Goal: Task Accomplishment & Management: Use online tool/utility

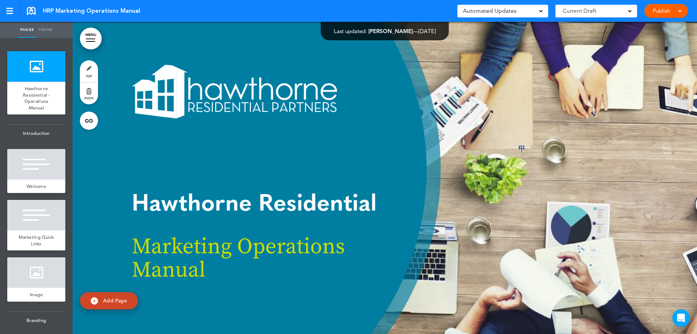
click at [366, 153] on div at bounding box center [385, 178] width 625 height 312
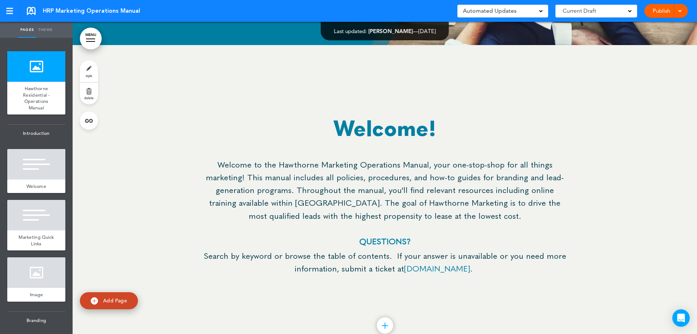
scroll to position [3778, 0]
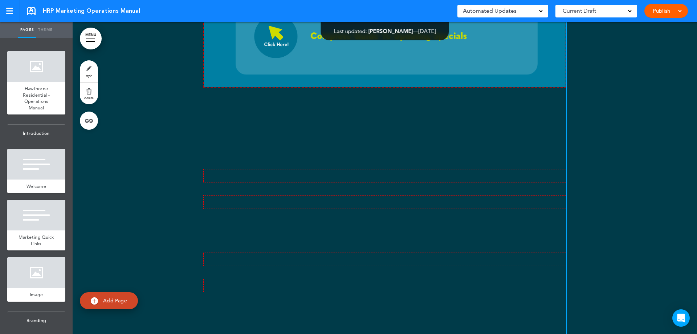
scroll to position [24235, 0]
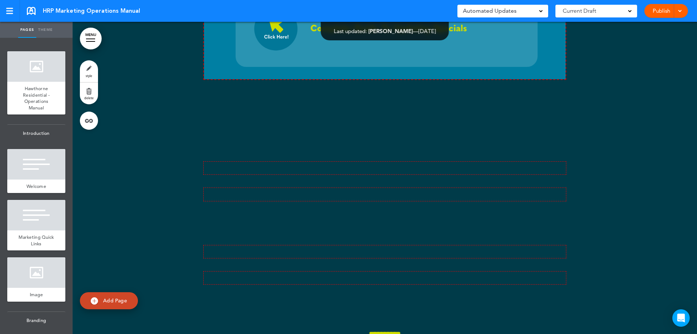
click at [631, 154] on div at bounding box center [385, 7] width 625 height 783
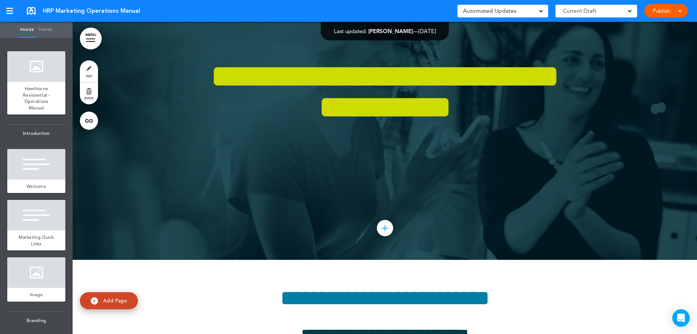
scroll to position [27594, 0]
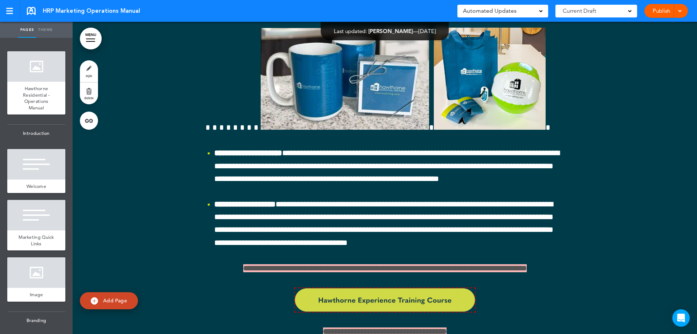
scroll to position [35510, 0]
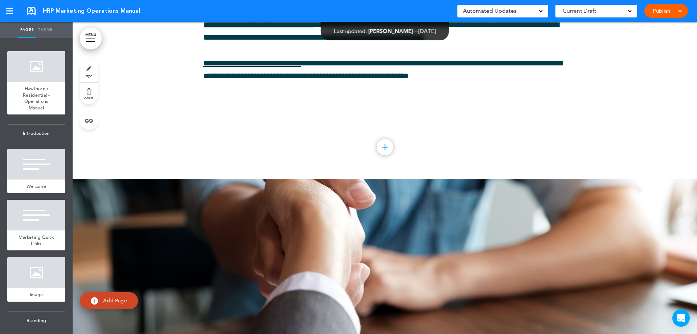
drag, startPoint x: 573, startPoint y: 106, endPoint x: 559, endPoint y: 27, distance: 79.8
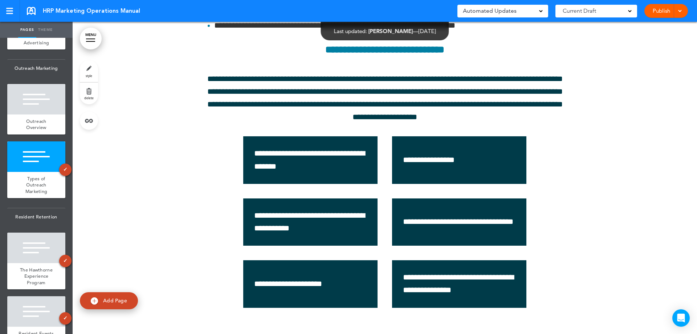
scroll to position [31830, 0]
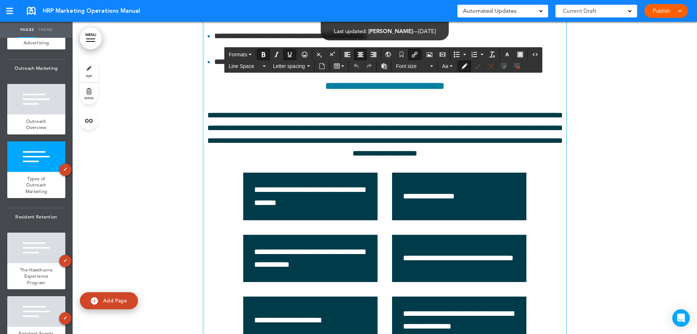
click at [414, 54] on icon "Insert/edit airmason link" at bounding box center [415, 55] width 6 height 6
type input "**********"
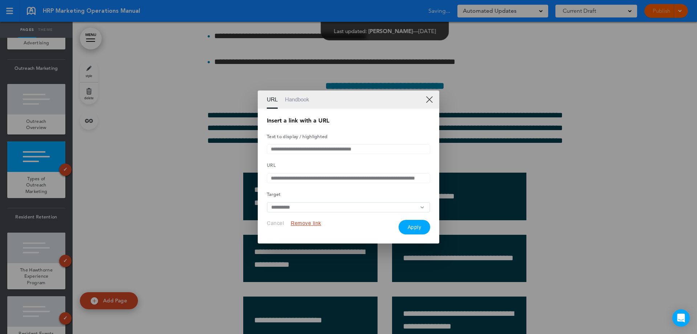
click at [417, 177] on input "**********" at bounding box center [348, 178] width 163 height 10
drag, startPoint x: 429, startPoint y: 100, endPoint x: 432, endPoint y: 104, distance: 5.4
click at [429, 100] on link "XX" at bounding box center [429, 98] width 7 height 7
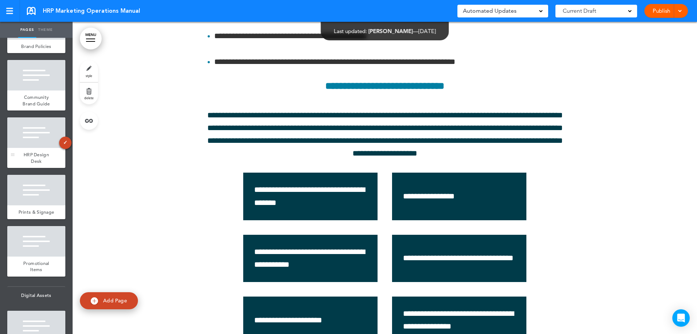
scroll to position [436, 0]
click at [28, 153] on div "HRP Design Desk" at bounding box center [36, 157] width 58 height 20
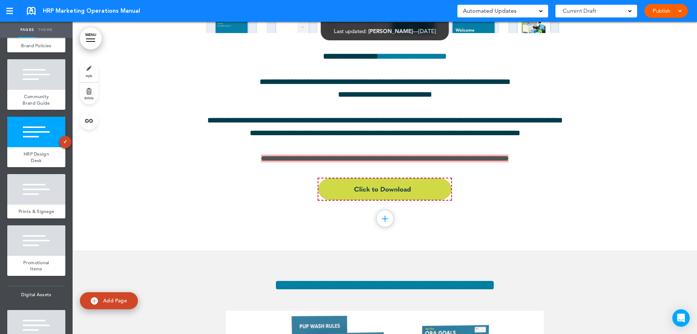
scroll to position [3810, 0]
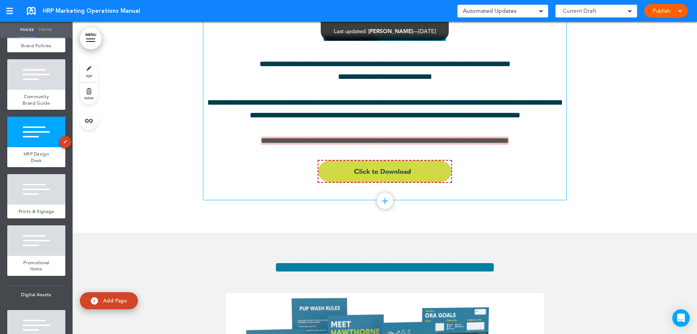
click at [475, 145] on span "**********" at bounding box center [385, 141] width 248 height 8
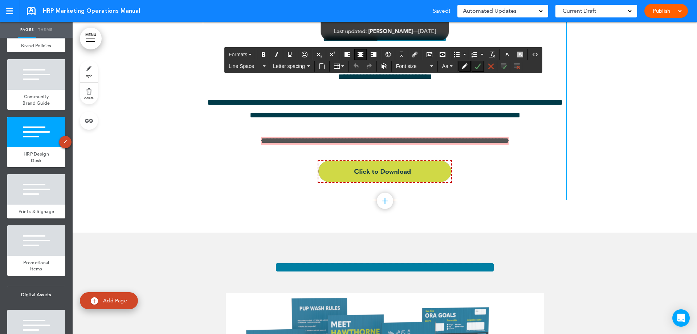
click at [479, 66] on icon "Accept Change" at bounding box center [478, 66] width 6 height 6
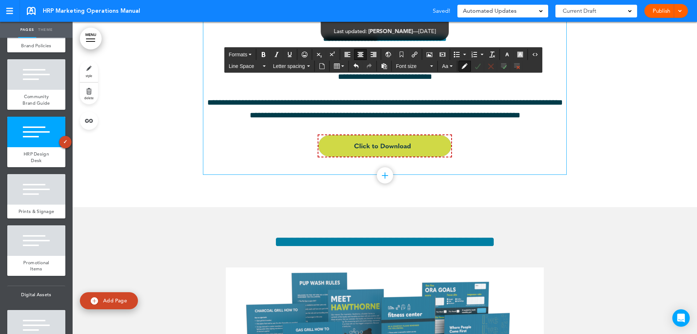
click at [437, 152] on img at bounding box center [385, 145] width 134 height 23
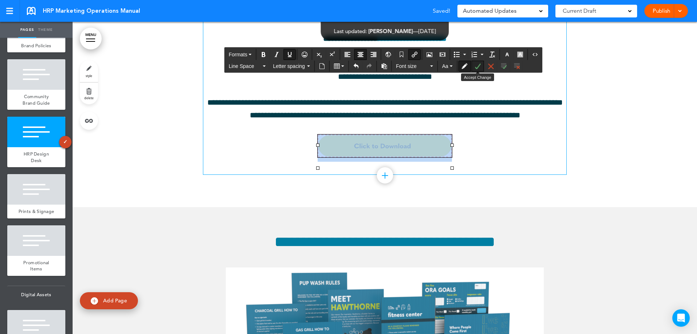
click at [478, 68] on icon "Accept Change" at bounding box center [478, 66] width 6 height 6
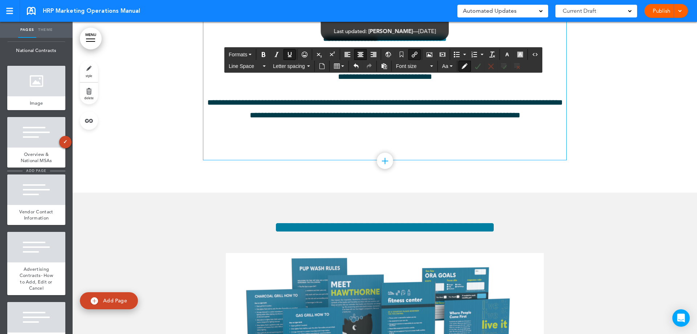
scroll to position [1235, 0]
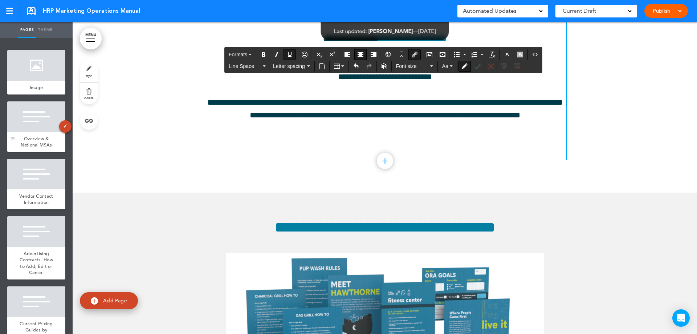
click at [33, 148] on span "Overview & National MSAs" at bounding box center [37, 141] width 32 height 13
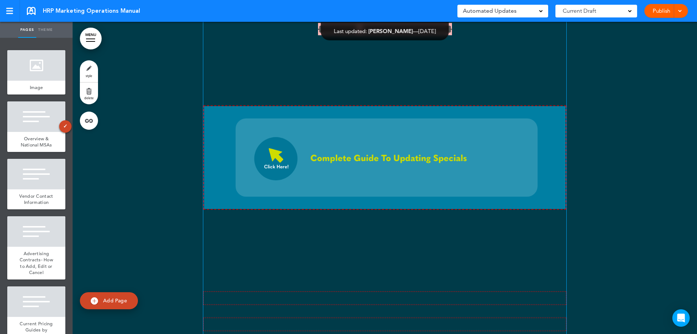
scroll to position [24070, 0]
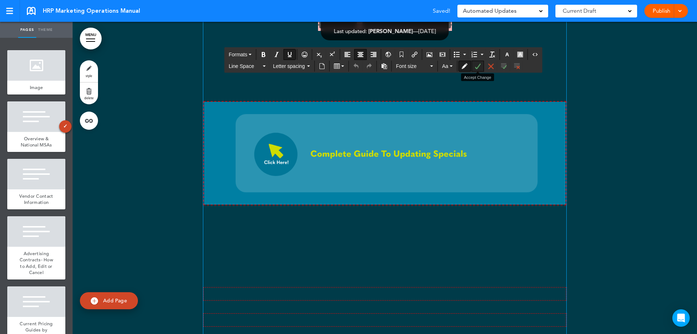
click at [479, 64] on icon "Accept Change" at bounding box center [478, 66] width 6 height 6
click at [479, 67] on icon "Accept Change" at bounding box center [478, 66] width 6 height 6
click at [477, 67] on icon "Accept Change" at bounding box center [478, 66] width 6 height 6
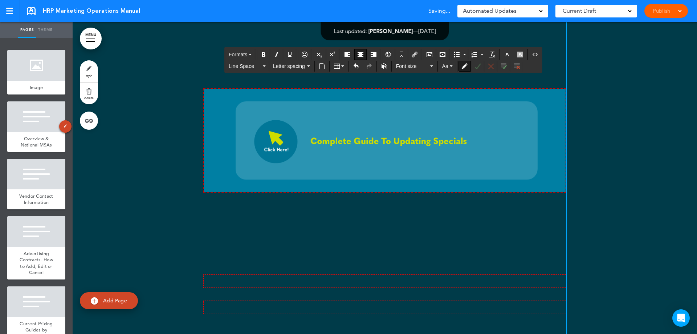
click at [479, 70] on button "Accept Change" at bounding box center [478, 66] width 12 height 10
click at [478, 66] on icon "Accept Change" at bounding box center [478, 66] width 6 height 6
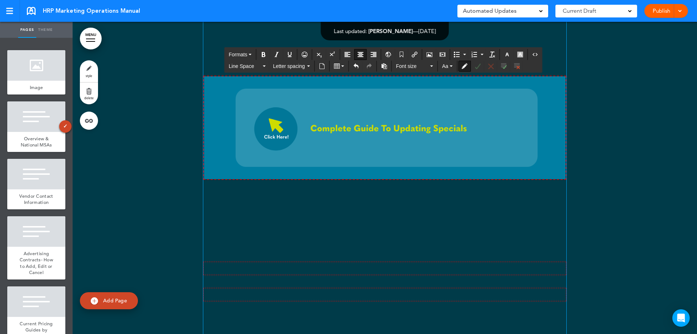
click at [479, 66] on icon "Accept Change" at bounding box center [478, 66] width 6 height 6
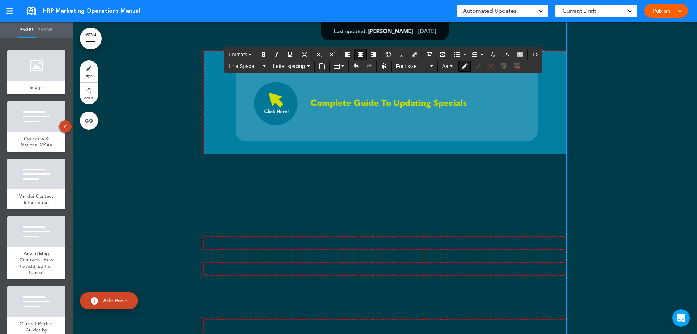
click at [387, 154] on img at bounding box center [384, 102] width 363 height 104
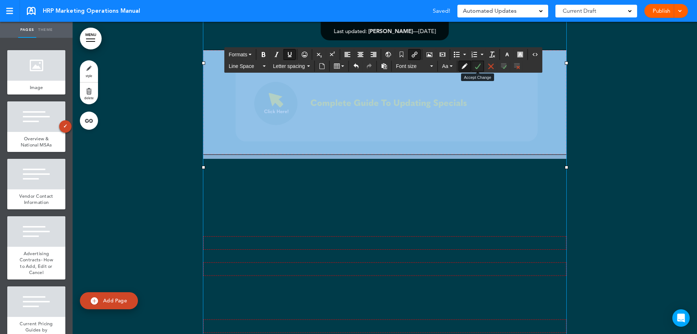
click at [477, 67] on icon "Accept Change" at bounding box center [478, 66] width 6 height 6
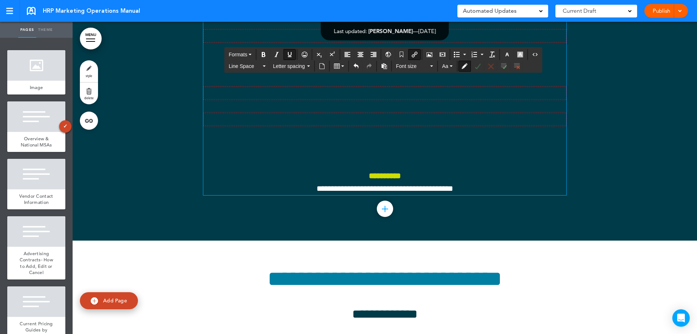
scroll to position [24251, 0]
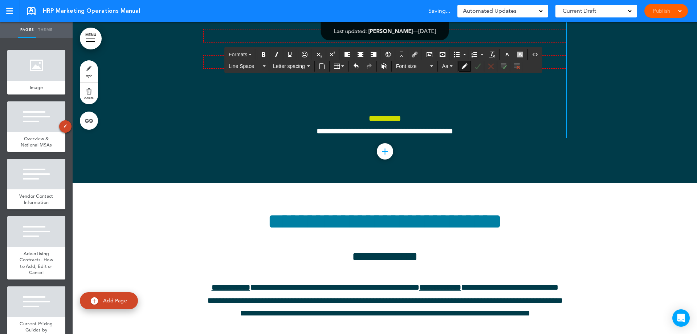
click at [481, 67] on button "Accept Change" at bounding box center [478, 66] width 12 height 10
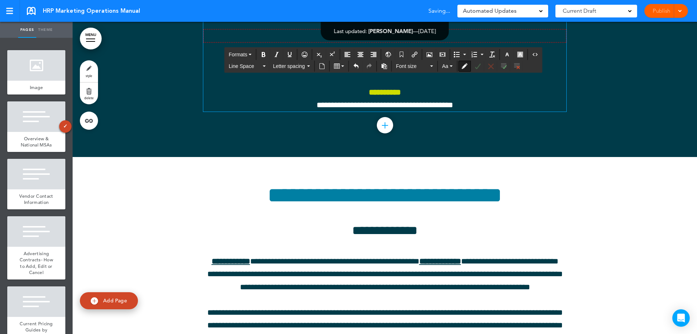
click at [477, 69] on button "Accept Change" at bounding box center [478, 66] width 12 height 10
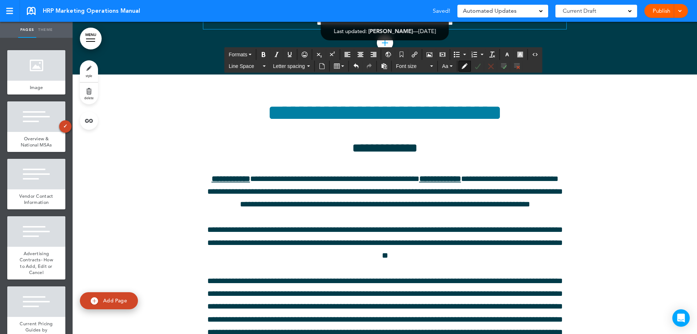
click at [477, 69] on icon "Accept Change" at bounding box center [478, 66] width 6 height 6
click at [478, 67] on icon "Accept Change" at bounding box center [478, 66] width 6 height 6
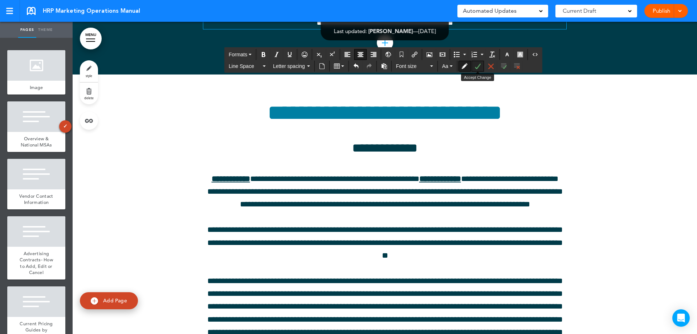
click at [480, 66] on icon "Accept Change" at bounding box center [478, 66] width 6 height 6
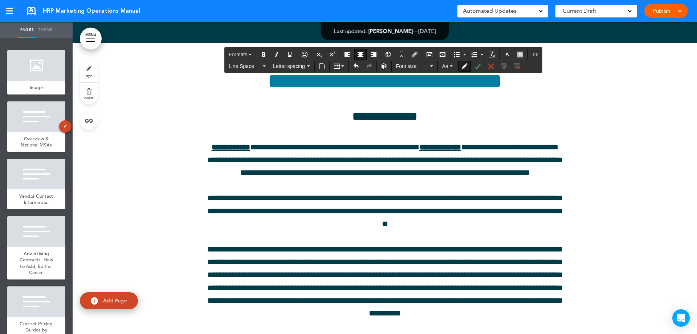
click at [478, 68] on icon "Accept Change" at bounding box center [478, 66] width 6 height 6
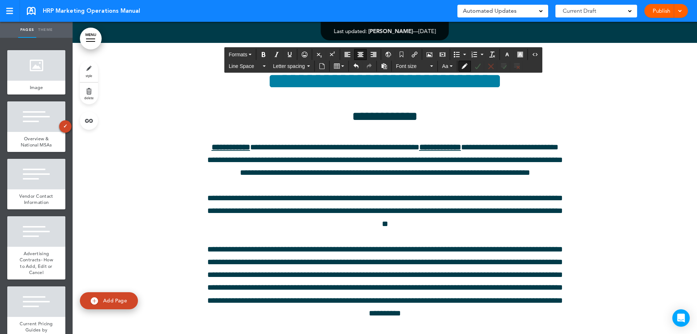
scroll to position [24106, 0]
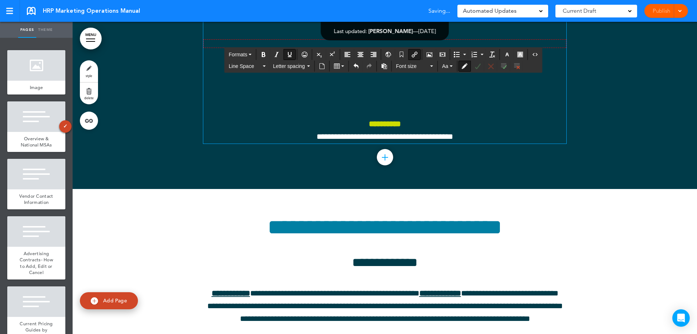
click at [321, 27] on p "﻿" at bounding box center [384, 20] width 363 height 13
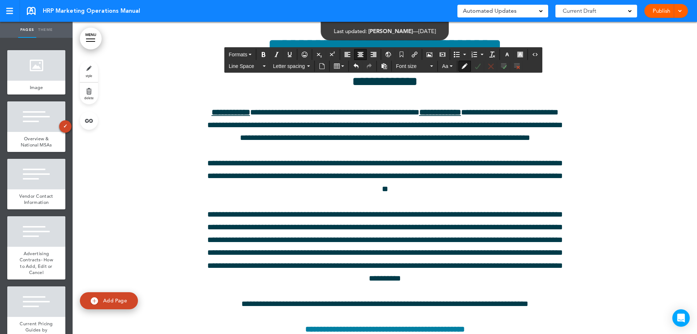
scroll to position [24143, 0]
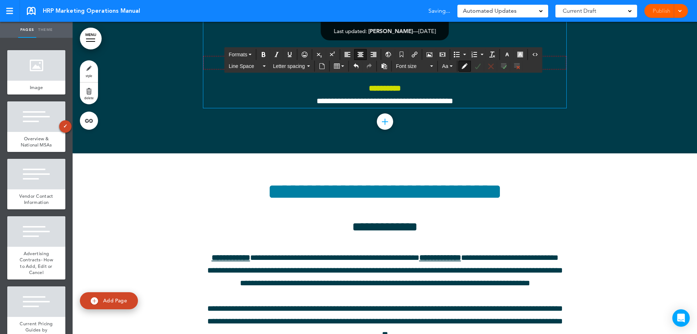
click at [374, 12] on h4 at bounding box center [384, 7] width 363 height 9
click at [477, 66] on icon "Accept Change" at bounding box center [478, 66] width 6 height 6
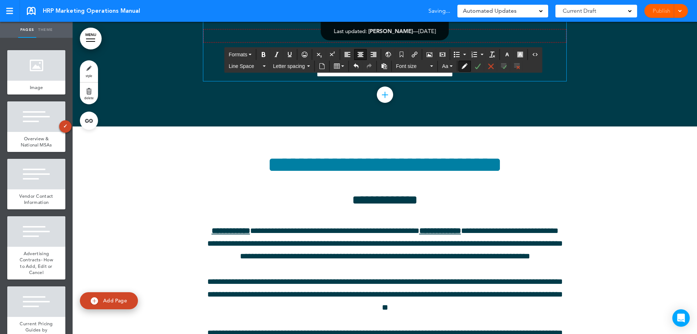
click at [363, 42] on p at bounding box center [384, 35] width 363 height 13
click at [477, 66] on icon "Accept Change" at bounding box center [478, 66] width 6 height 6
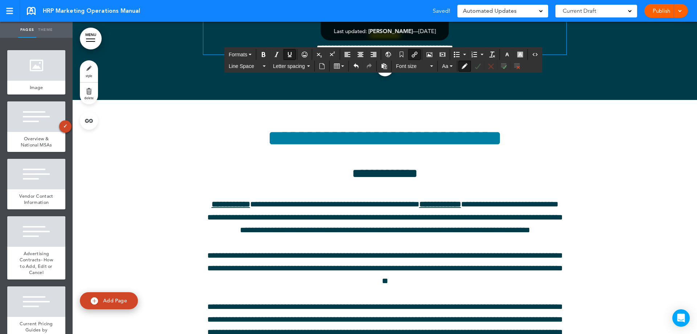
click at [481, 68] on icon "Accept Change" at bounding box center [478, 66] width 6 height 6
click at [359, 11] on h4 at bounding box center [384, 7] width 363 height 8
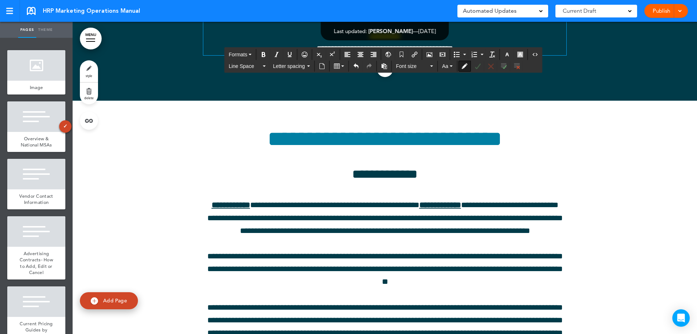
click at [380, 12] on h4 at bounding box center [384, 7] width 363 height 9
click at [479, 67] on icon "Accept Change" at bounding box center [478, 66] width 6 height 6
click at [456, 12] on h4 at bounding box center [384, 7] width 363 height 9
click at [480, 69] on icon "Accept Change" at bounding box center [478, 66] width 6 height 6
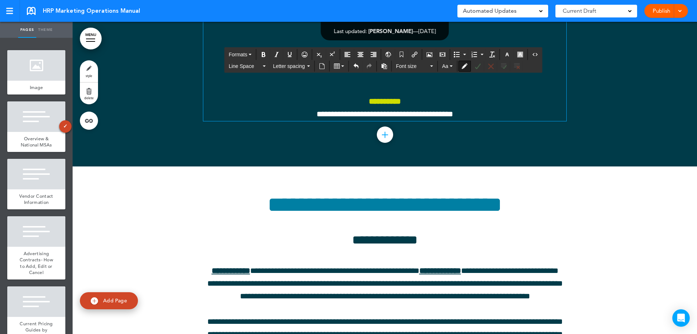
scroll to position [24070, 0]
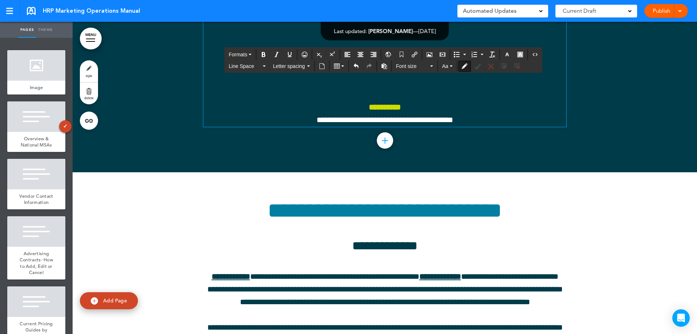
click at [352, 7] on h4 at bounding box center [384, 3] width 363 height 8
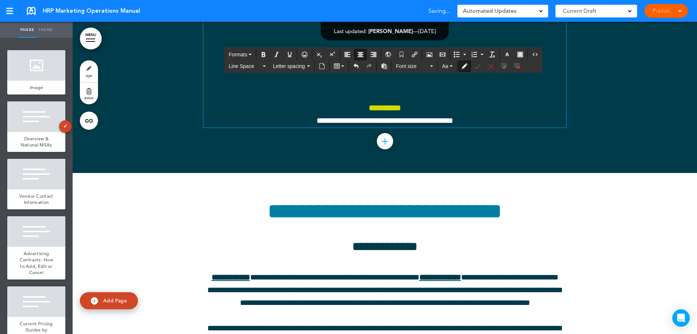
click at [333, 7] on h4 at bounding box center [384, 3] width 363 height 9
click at [482, 68] on button "Accept Change" at bounding box center [478, 66] width 12 height 10
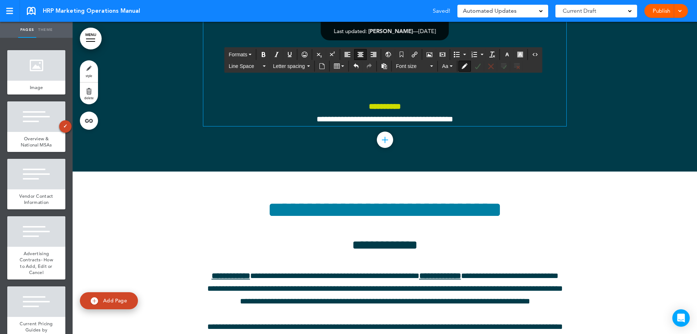
click at [317, 37] on p at bounding box center [384, 30] width 363 height 13
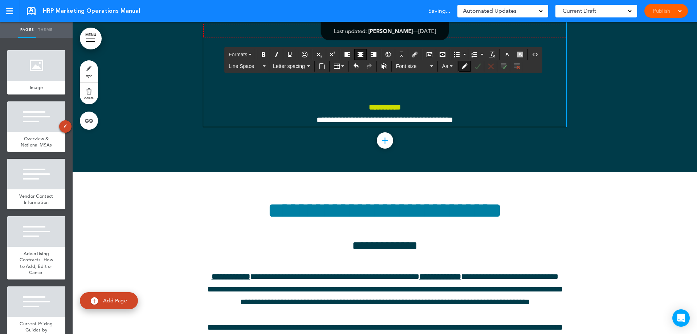
click at [359, 37] on p at bounding box center [384, 30] width 363 height 13
click at [474, 37] on p at bounding box center [384, 30] width 363 height 13
click at [476, 66] on icon "Accept Change" at bounding box center [478, 66] width 6 height 6
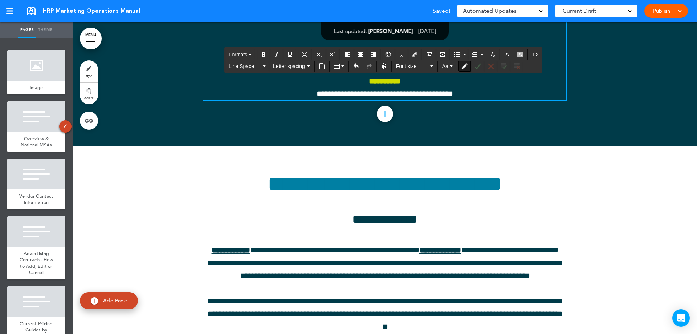
click at [305, 37] on p "﻿" at bounding box center [384, 30] width 363 height 13
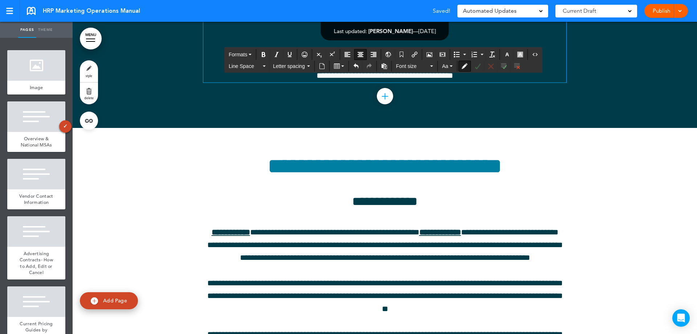
click at [334, 44] on p at bounding box center [384, 37] width 363 height 13
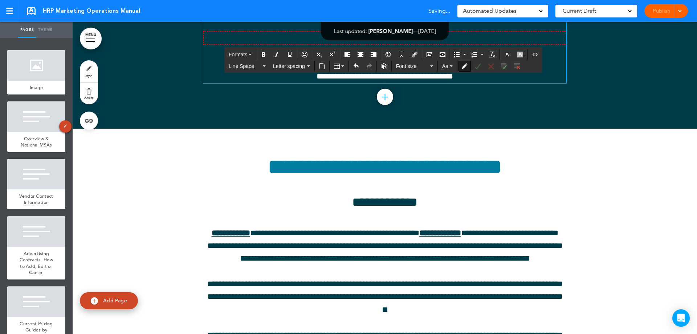
click at [381, 45] on p at bounding box center [384, 37] width 363 height 13
click at [481, 64] on icon "Accept Change" at bounding box center [478, 66] width 6 height 6
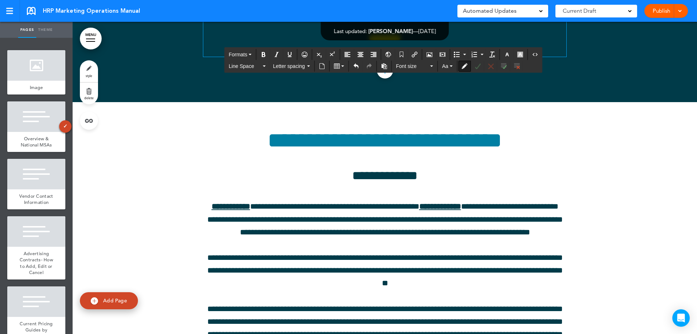
click at [366, 19] on p at bounding box center [384, 5] width 363 height 25
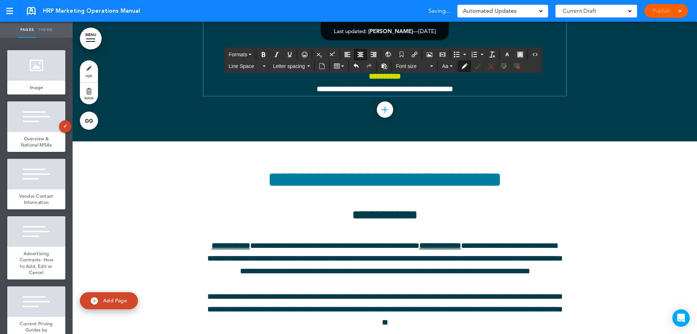
click at [390, 7] on p at bounding box center [384, -1] width 363 height 13
click at [477, 68] on icon "Accept Change" at bounding box center [478, 66] width 6 height 6
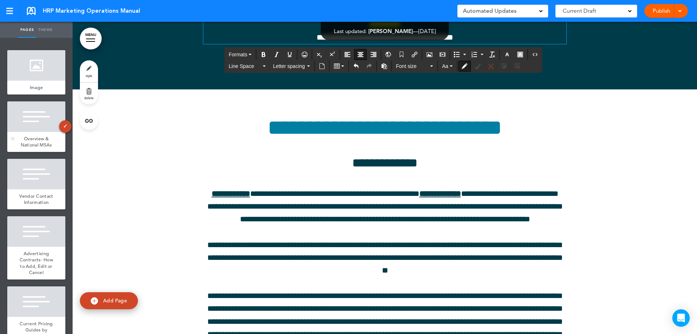
click at [36, 148] on span "Overview & National MSAs" at bounding box center [37, 141] width 32 height 13
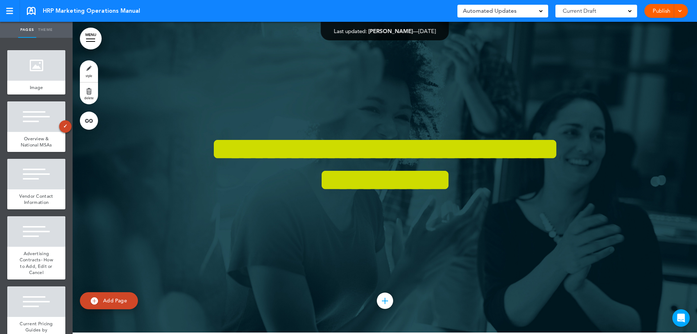
scroll to position [27121, 0]
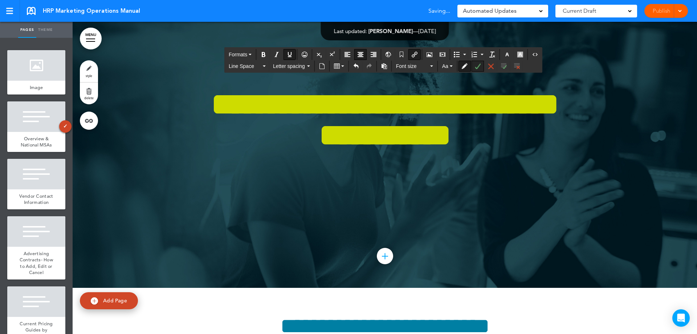
click at [478, 65] on icon "Accept Change" at bounding box center [478, 66] width 6 height 6
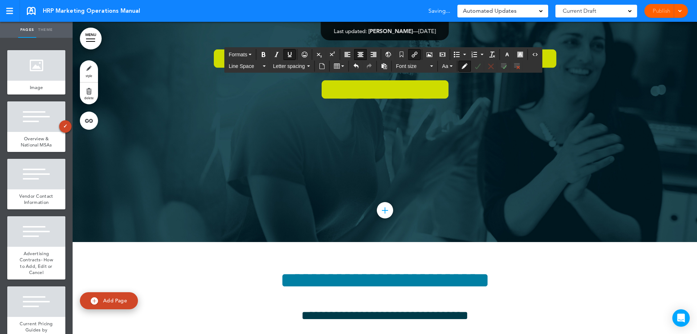
click at [478, 69] on button "Accept Change" at bounding box center [478, 66] width 12 height 10
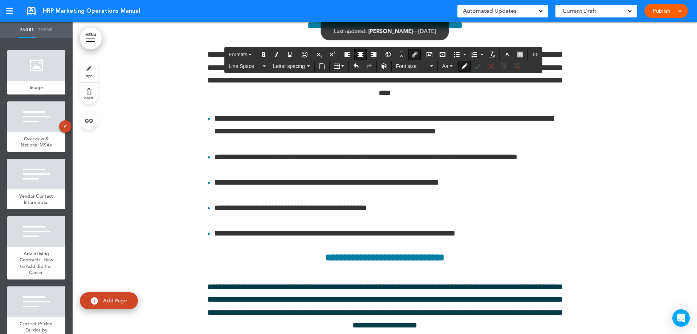
scroll to position [31152, 0]
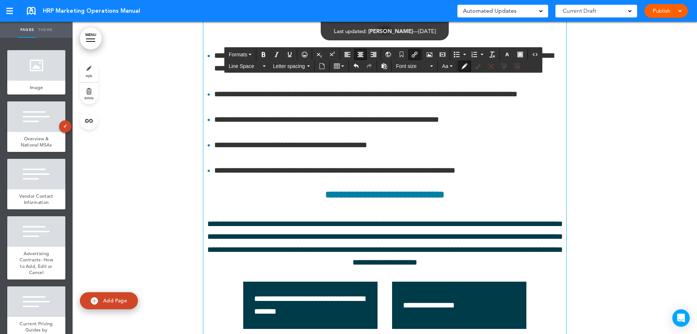
click at [483, 67] on button "Accept Change" at bounding box center [478, 66] width 12 height 10
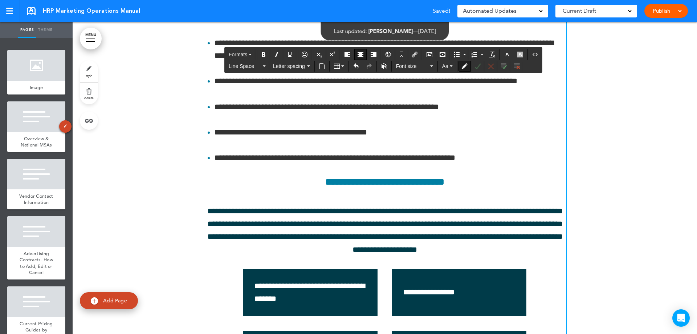
click at [480, 66] on icon "Accept Change" at bounding box center [478, 66] width 6 height 6
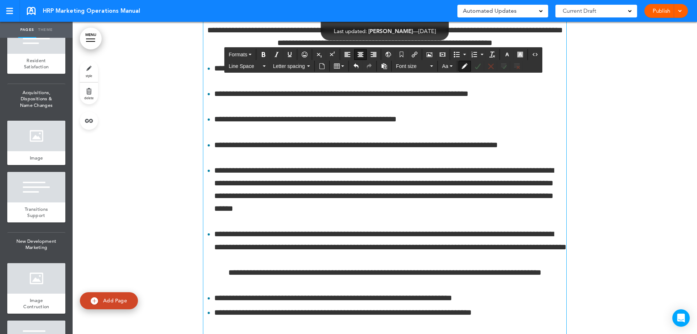
scroll to position [2869, 0]
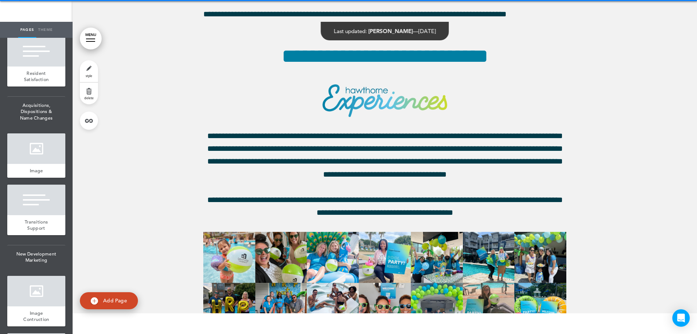
scroll to position [33977, 0]
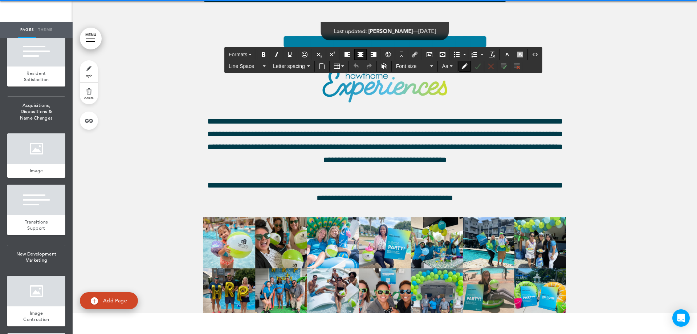
click at [478, 68] on icon "Accept Change" at bounding box center [478, 66] width 6 height 6
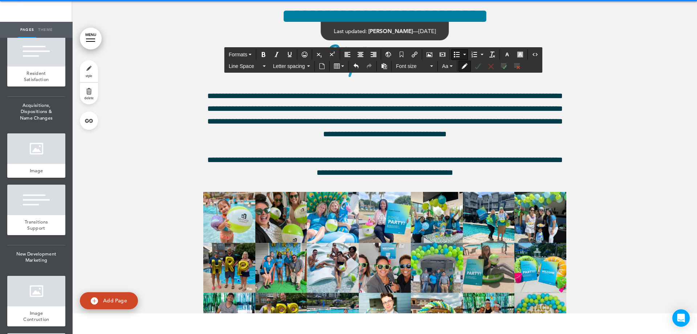
click at [477, 66] on icon "Accept Change" at bounding box center [478, 66] width 6 height 6
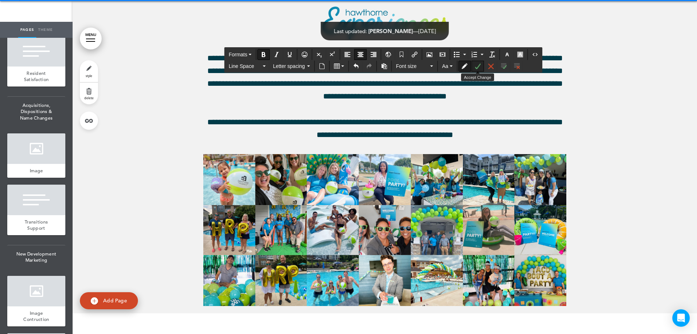
click at [478, 68] on icon "Accept Change" at bounding box center [478, 66] width 6 height 6
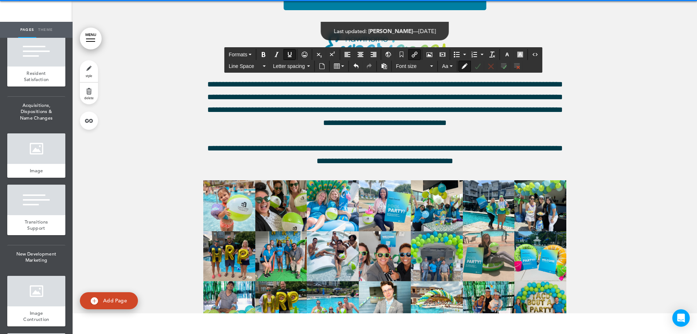
click at [491, 65] on icon "Reject Change" at bounding box center [491, 66] width 6 height 6
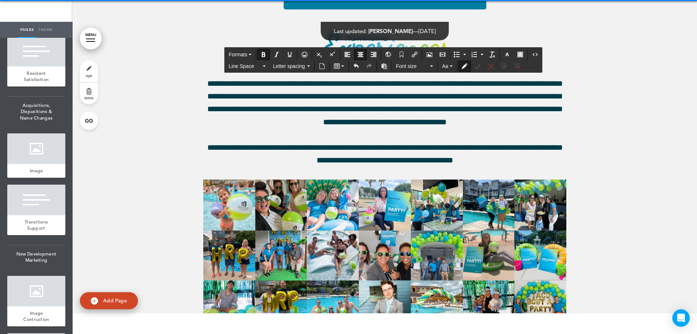
click at [479, 70] on button "Accept Change" at bounding box center [478, 66] width 12 height 10
click at [24, 15] on div at bounding box center [36, 0] width 58 height 31
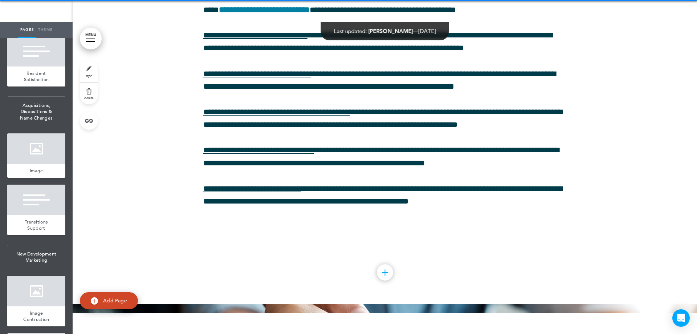
scroll to position [34950, 0]
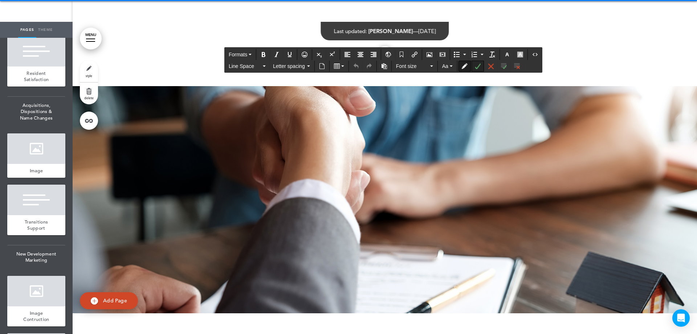
click at [480, 70] on button "Accept Change" at bounding box center [478, 66] width 12 height 10
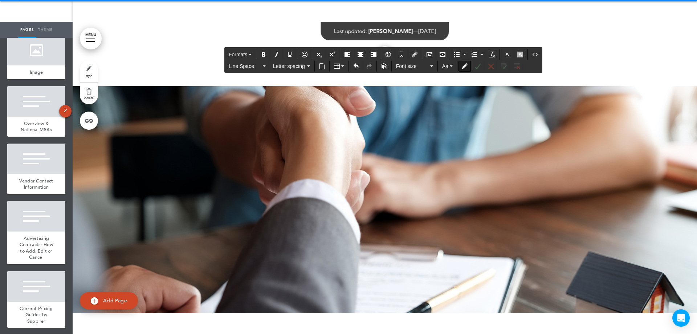
scroll to position [1246, 0]
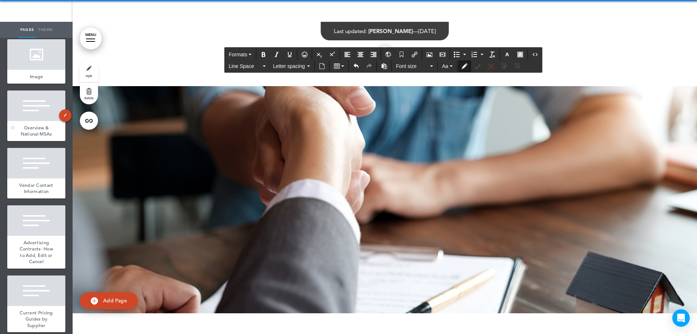
click at [44, 141] on div "Overview & National MSAs" at bounding box center [36, 131] width 58 height 20
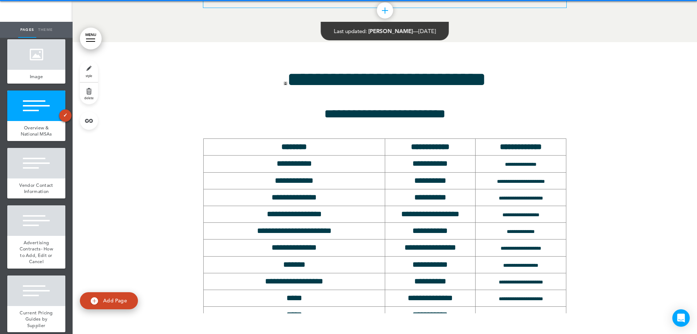
scroll to position [16915, 0]
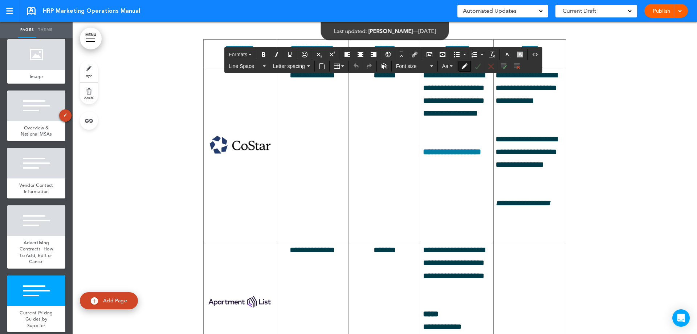
scroll to position [18694, 0]
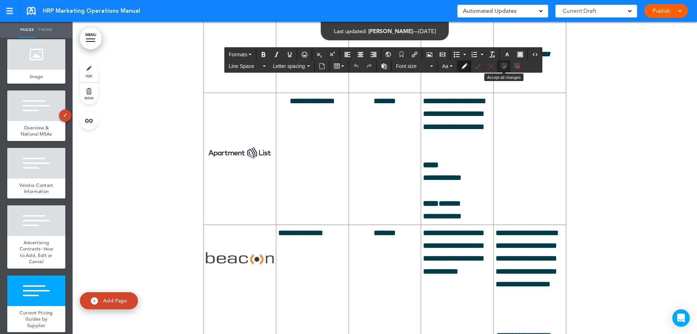
click at [503, 65] on icon "Accept all changes" at bounding box center [504, 66] width 6 height 6
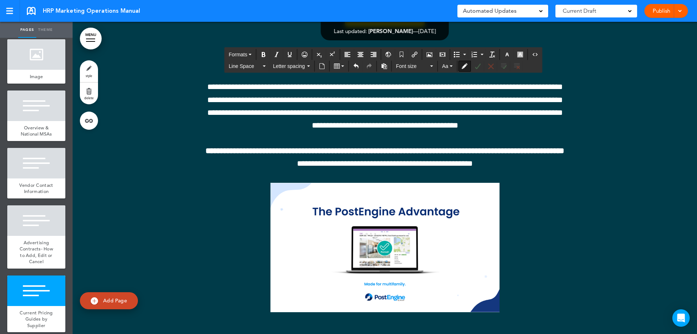
scroll to position [0, 0]
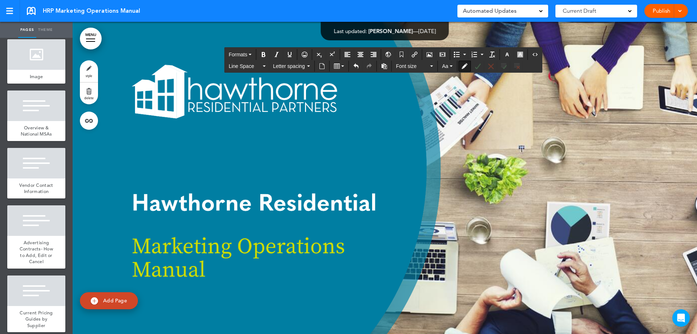
click at [667, 15] on div "Publish Publish Preview Draft" at bounding box center [667, 11] width 44 height 14
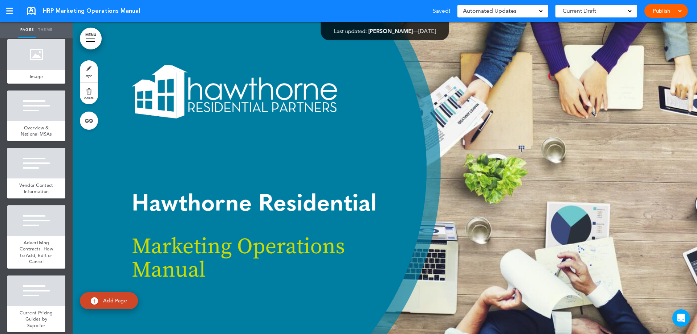
click at [680, 12] on span at bounding box center [680, 10] width 5 height 5
click at [646, 25] on span "Publish" at bounding box center [639, 27] width 16 height 7
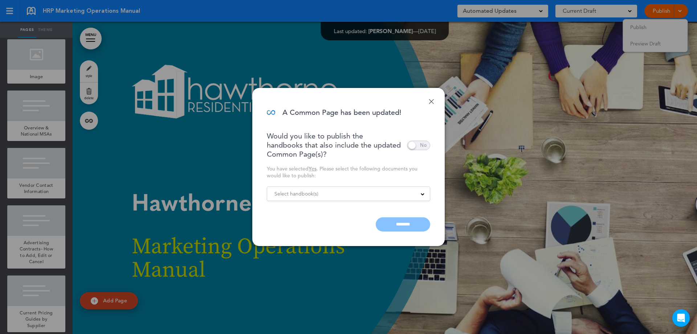
click at [419, 146] on span at bounding box center [418, 145] width 23 height 9
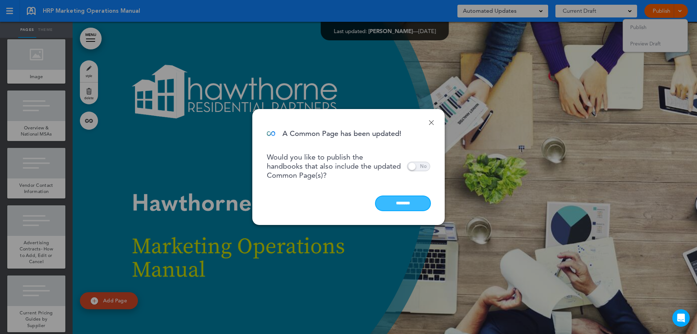
click at [400, 206] on input "********" at bounding box center [403, 203] width 54 height 14
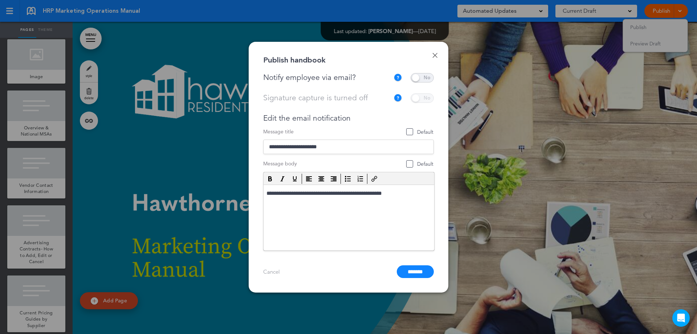
click at [424, 77] on span at bounding box center [422, 77] width 23 height 9
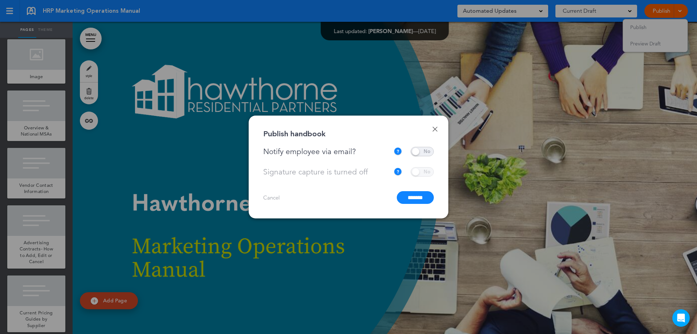
click at [411, 197] on input "*******" at bounding box center [415, 197] width 37 height 13
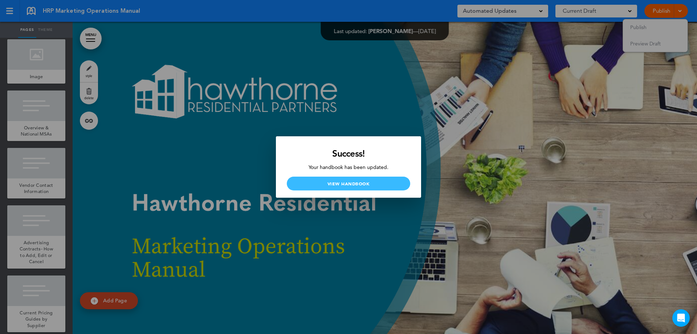
click at [368, 181] on link "View Handbook" at bounding box center [348, 184] width 123 height 14
